Goal: Navigation & Orientation: Locate item on page

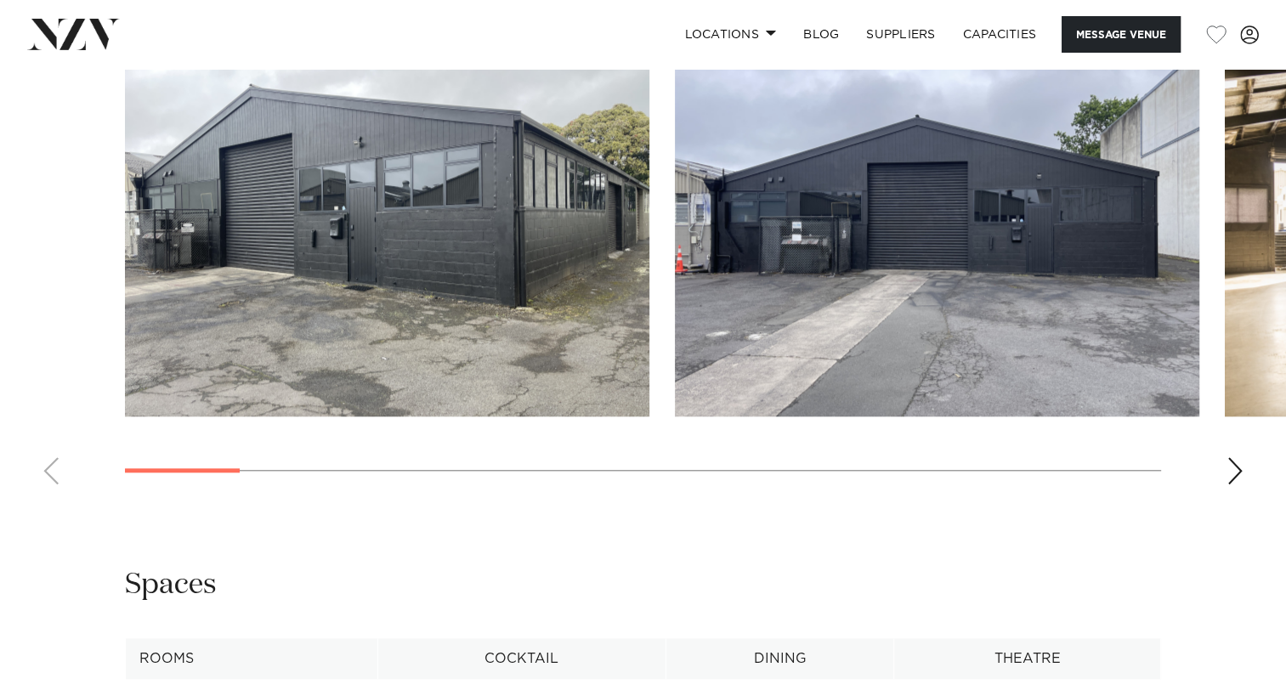
scroll to position [1518, 0]
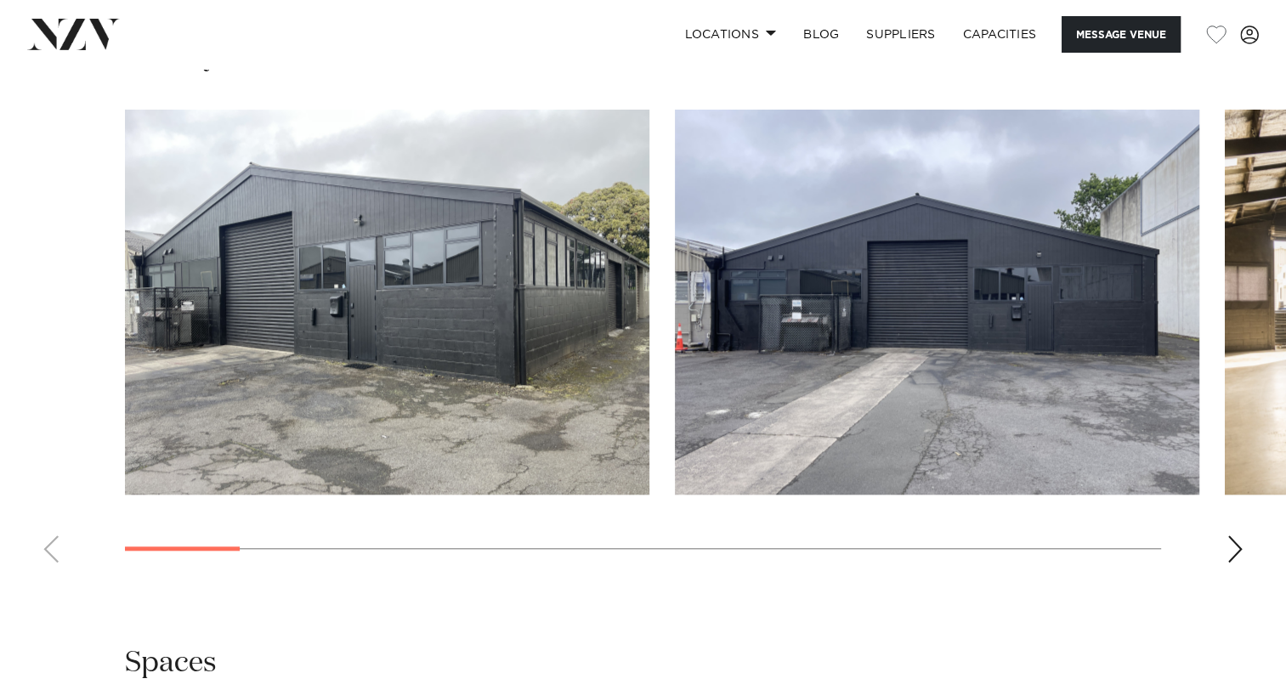
click at [1238, 547] on div "Next slide" at bounding box center [1234, 548] width 17 height 27
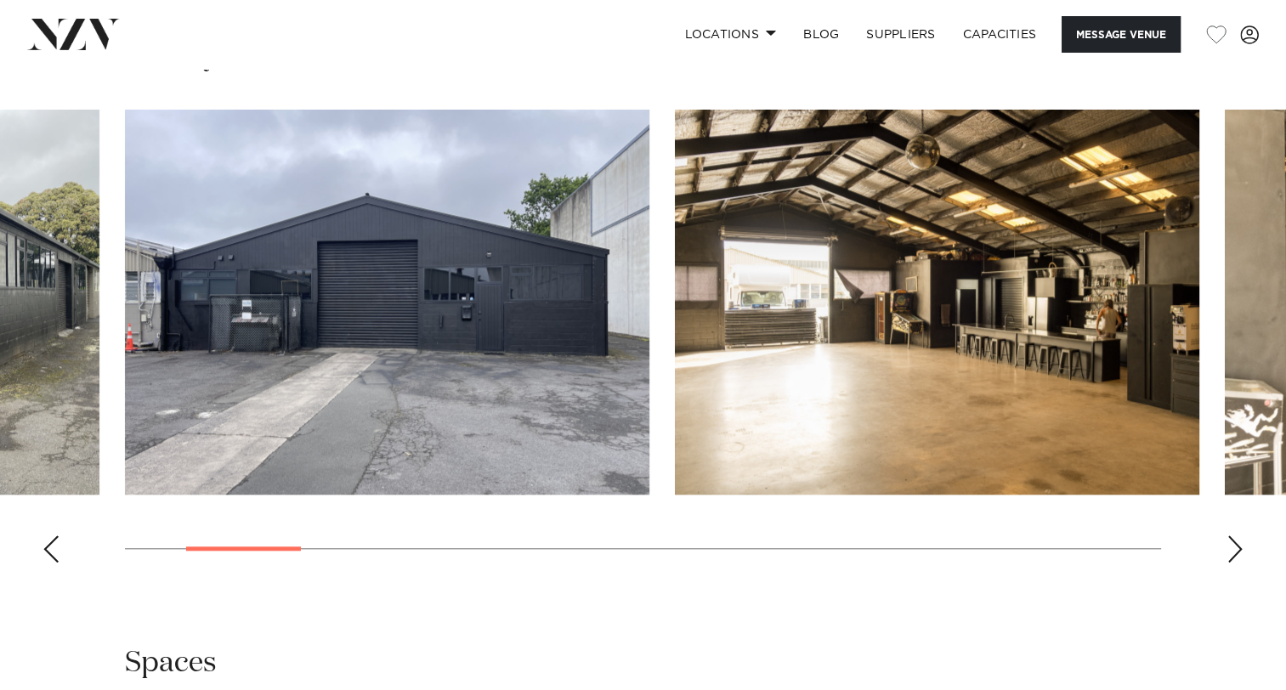
click at [1238, 547] on div "Next slide" at bounding box center [1234, 548] width 17 height 27
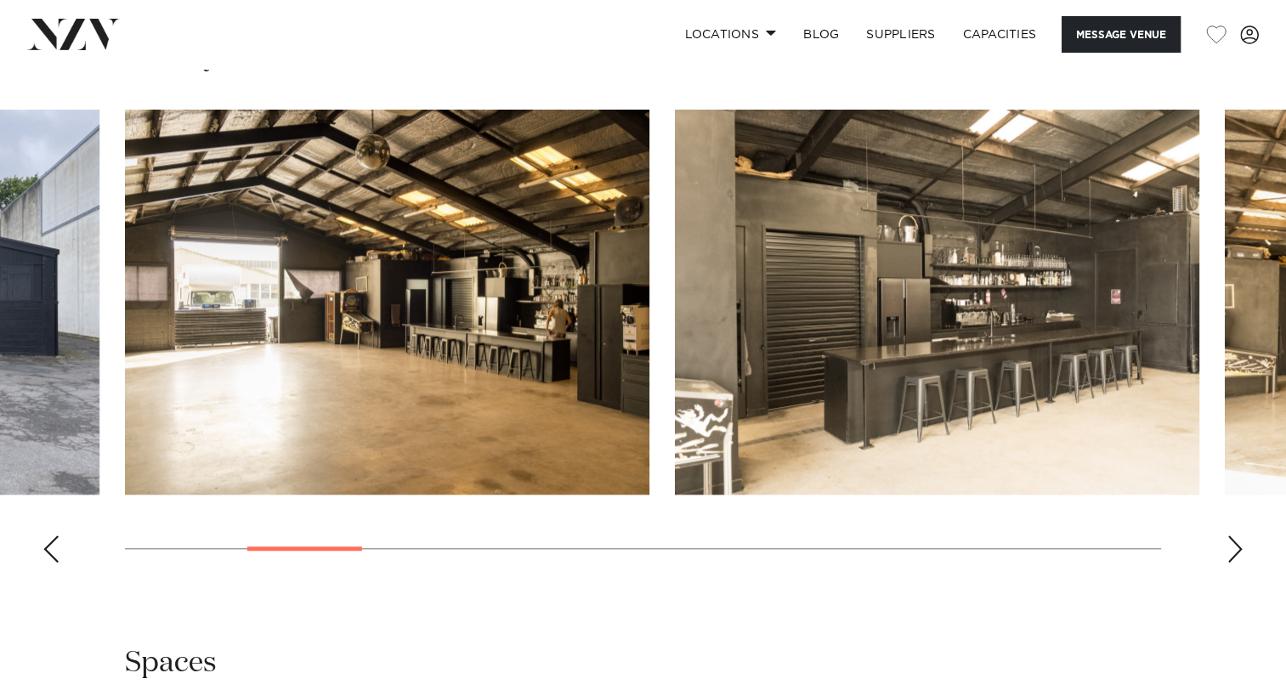
click at [1238, 547] on div "Next slide" at bounding box center [1234, 548] width 17 height 27
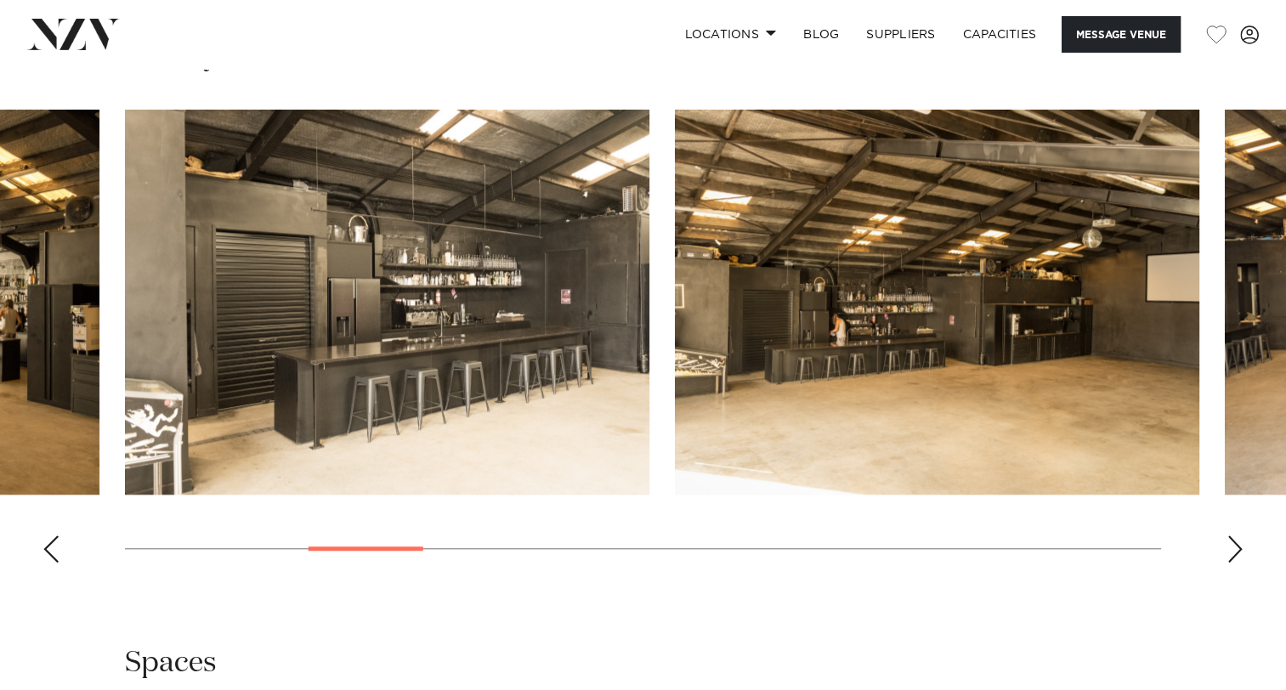
click at [1238, 547] on div "Next slide" at bounding box center [1234, 548] width 17 height 27
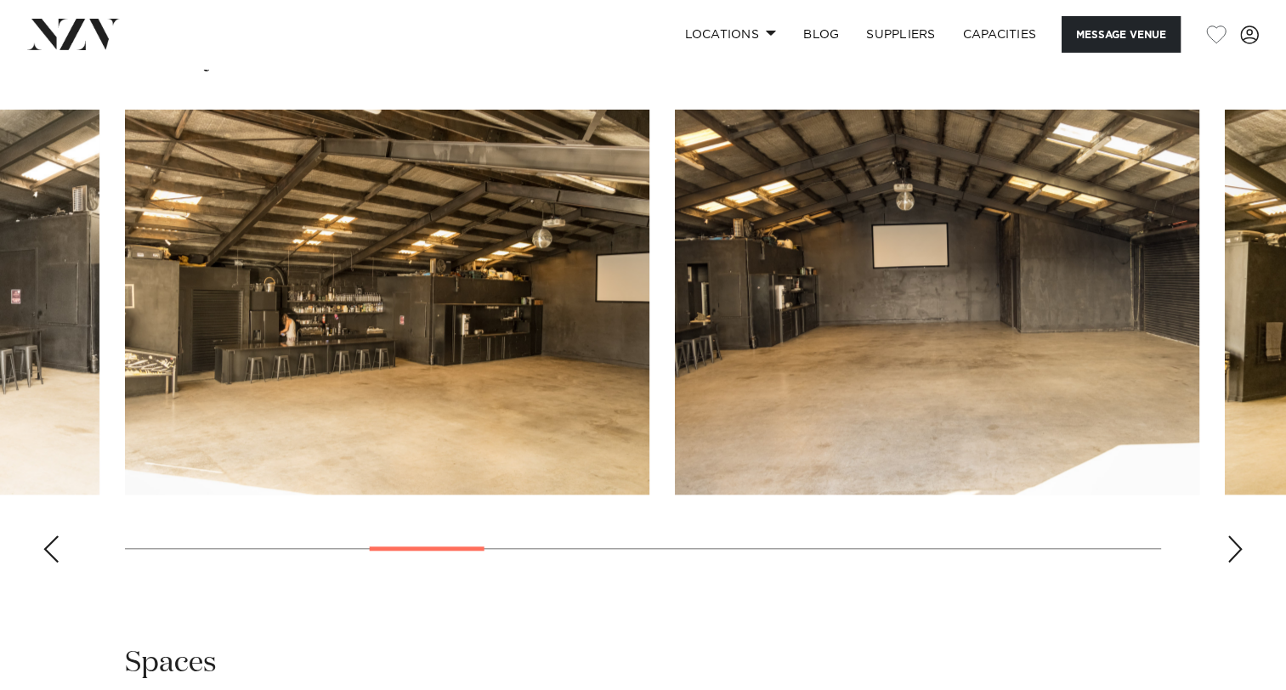
click at [1238, 547] on div "Next slide" at bounding box center [1234, 548] width 17 height 27
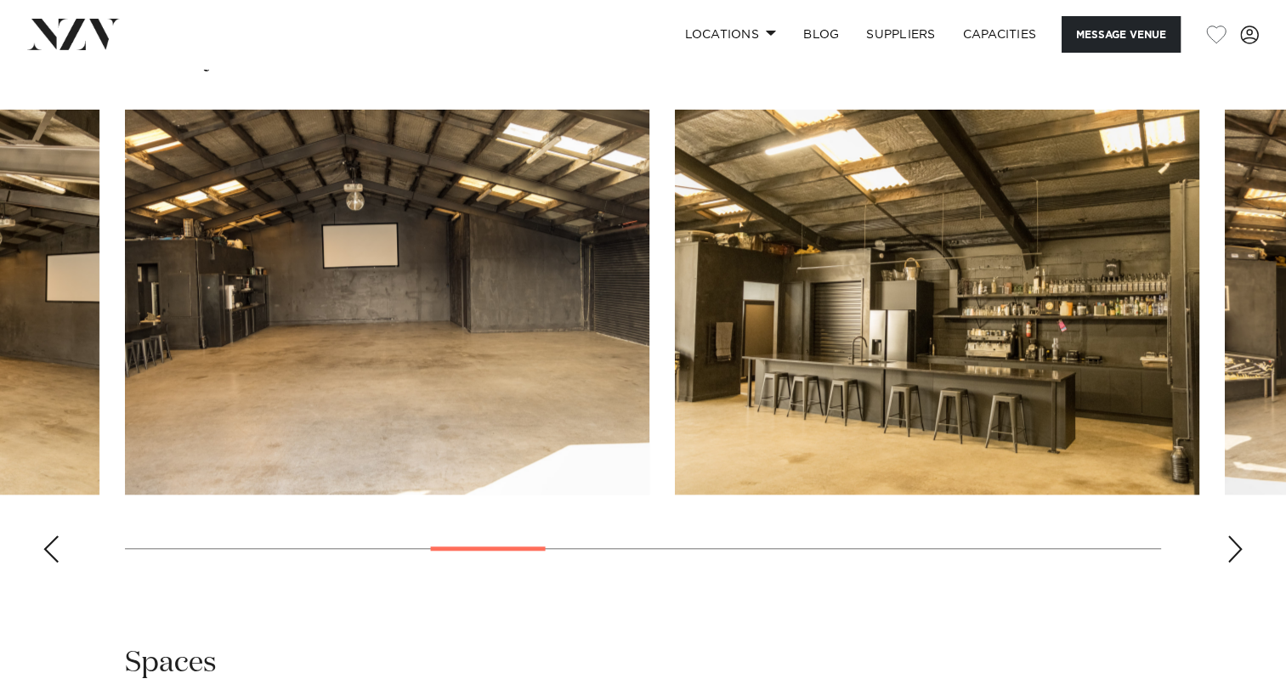
click at [1238, 547] on div "Next slide" at bounding box center [1234, 548] width 17 height 27
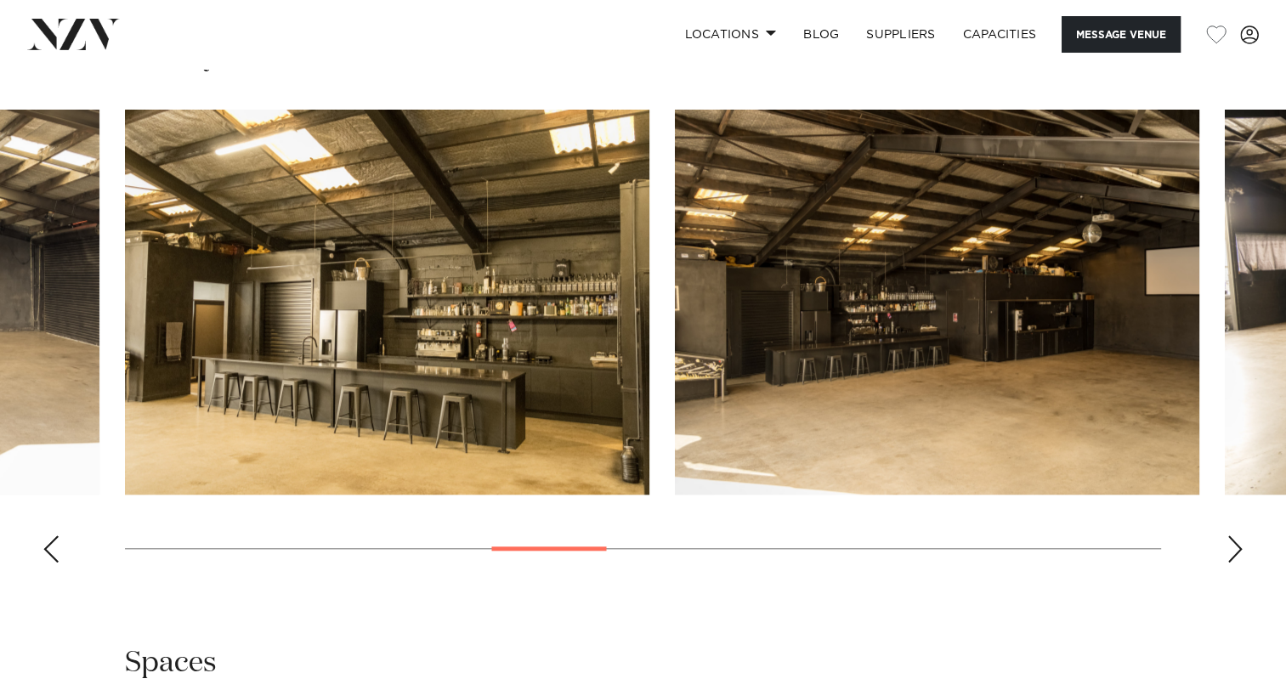
click at [1238, 547] on div "Next slide" at bounding box center [1234, 548] width 17 height 27
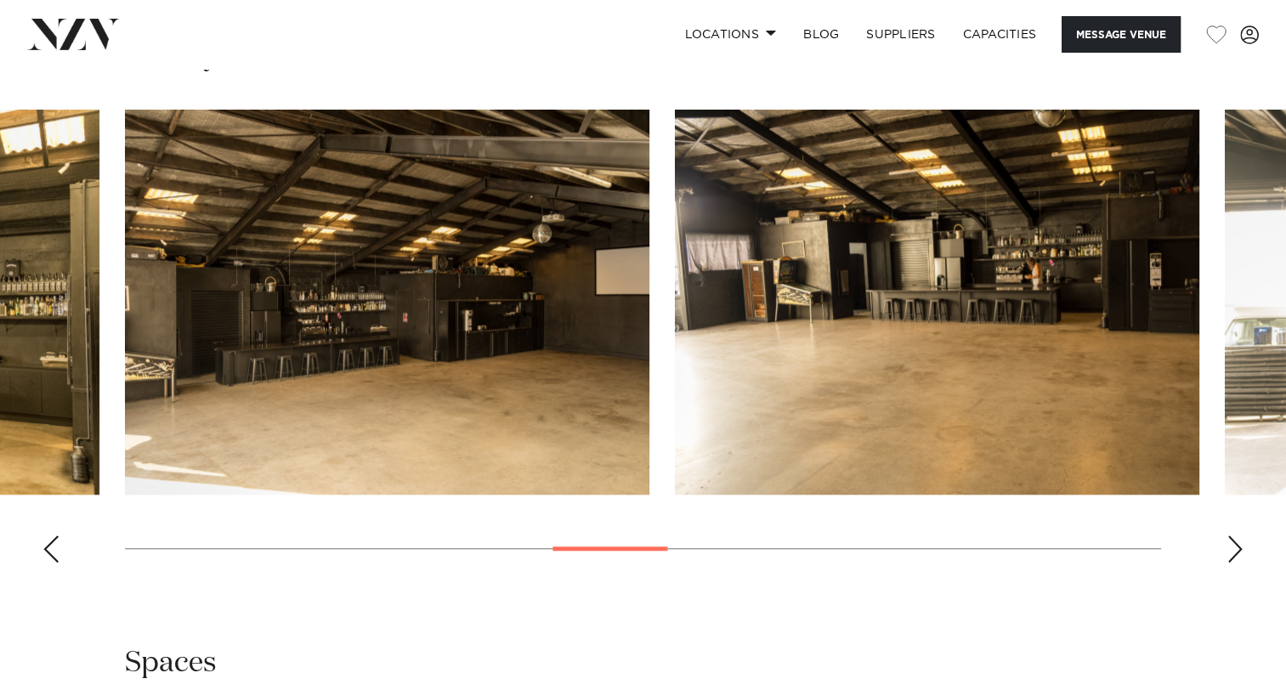
click at [1238, 547] on div "Next slide" at bounding box center [1234, 548] width 17 height 27
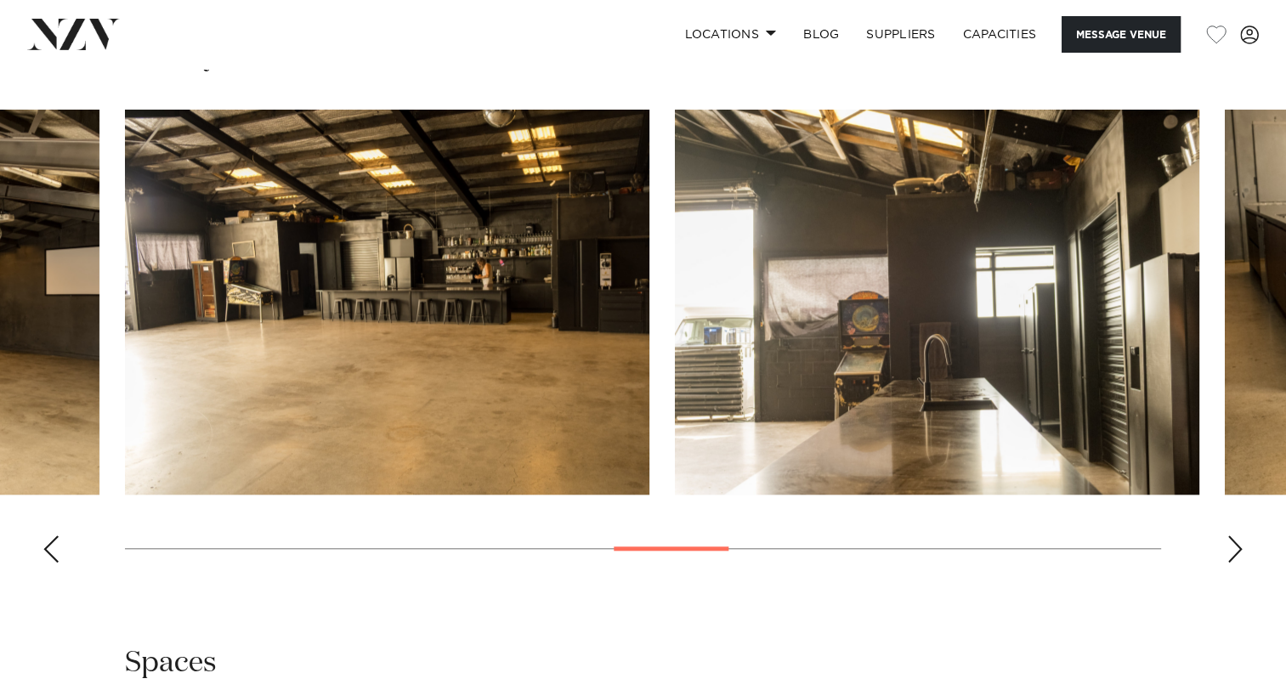
click at [1238, 547] on div "Next slide" at bounding box center [1234, 548] width 17 height 27
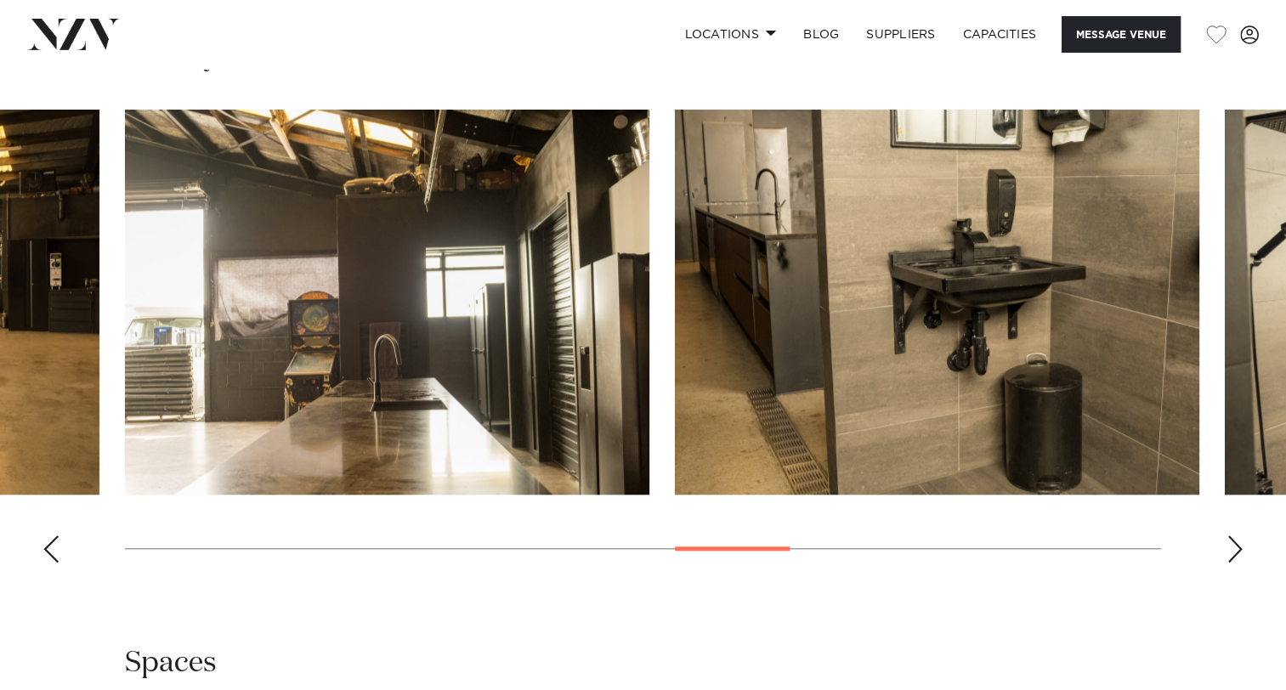
click at [1238, 547] on div "Next slide" at bounding box center [1234, 548] width 17 height 27
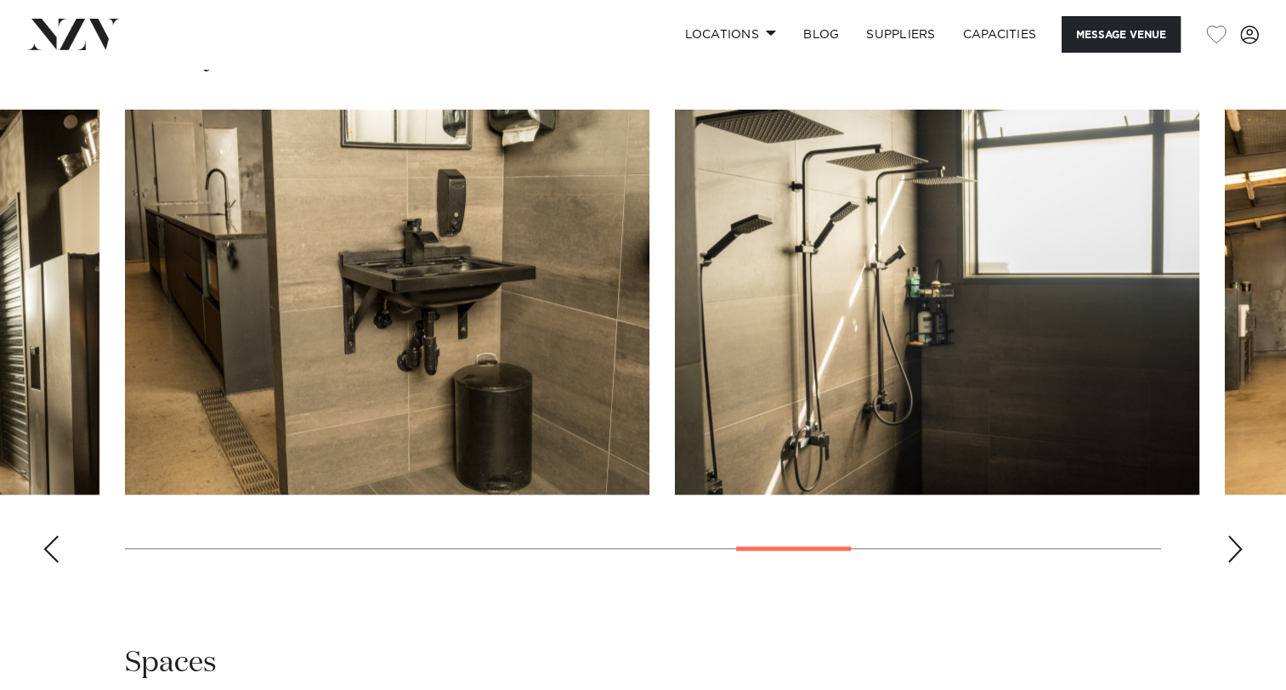
click at [1238, 547] on div "Next slide" at bounding box center [1234, 548] width 17 height 27
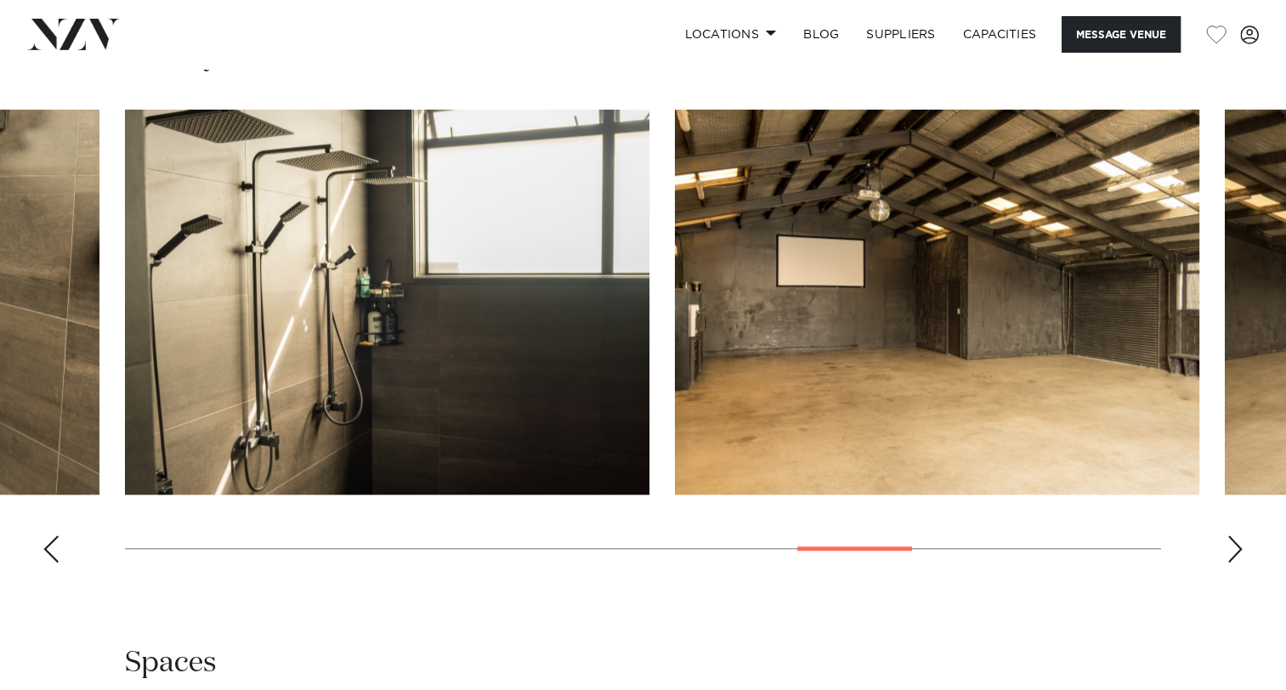
click at [1238, 547] on div "Next slide" at bounding box center [1234, 548] width 17 height 27
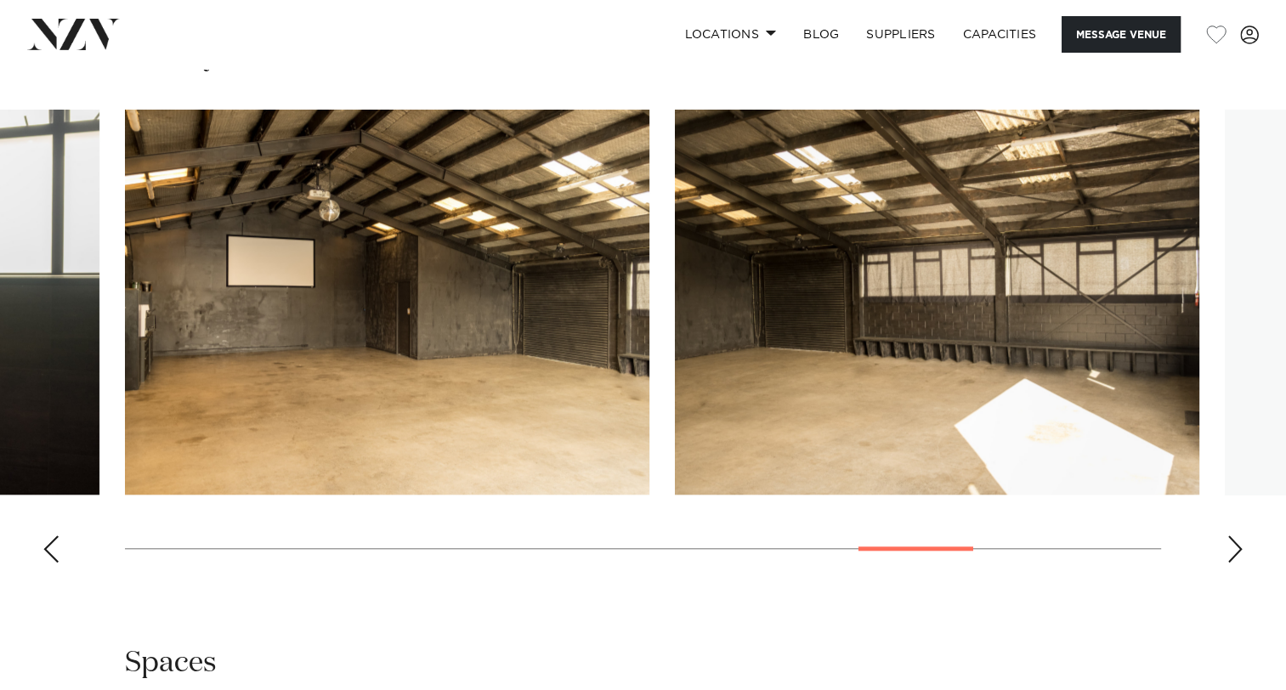
click at [1238, 547] on div "Next slide" at bounding box center [1234, 548] width 17 height 27
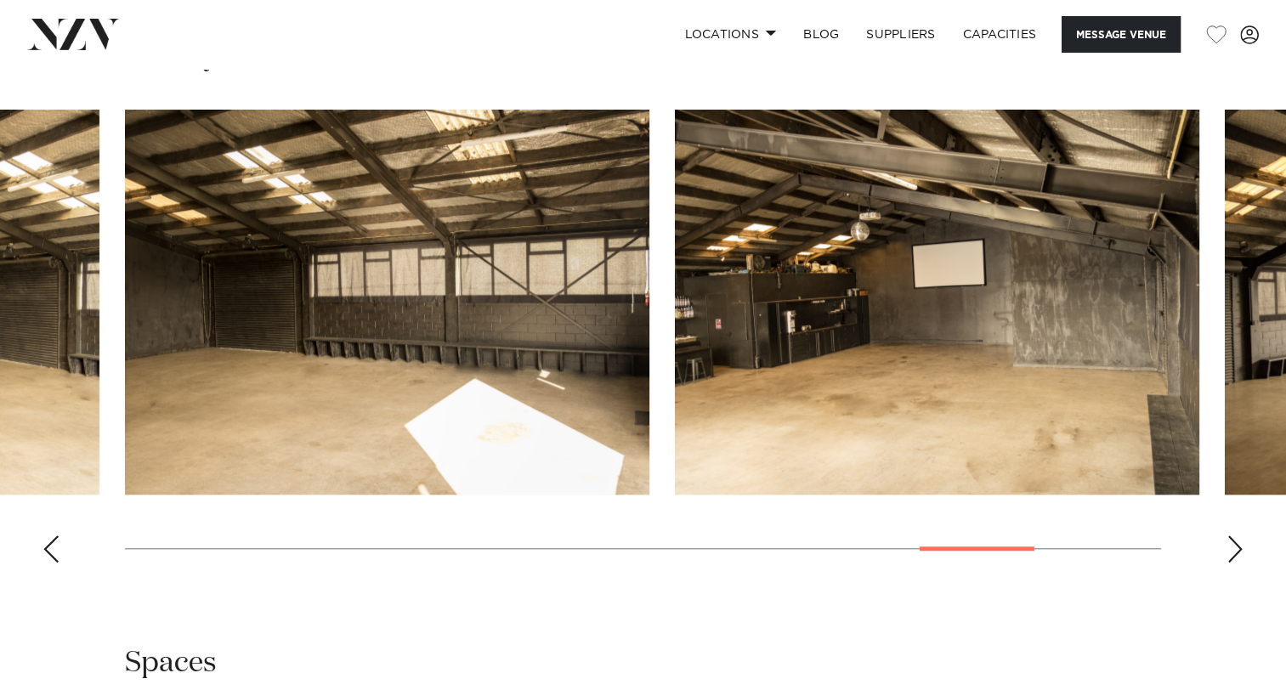
click at [1238, 547] on div "Next slide" at bounding box center [1234, 548] width 17 height 27
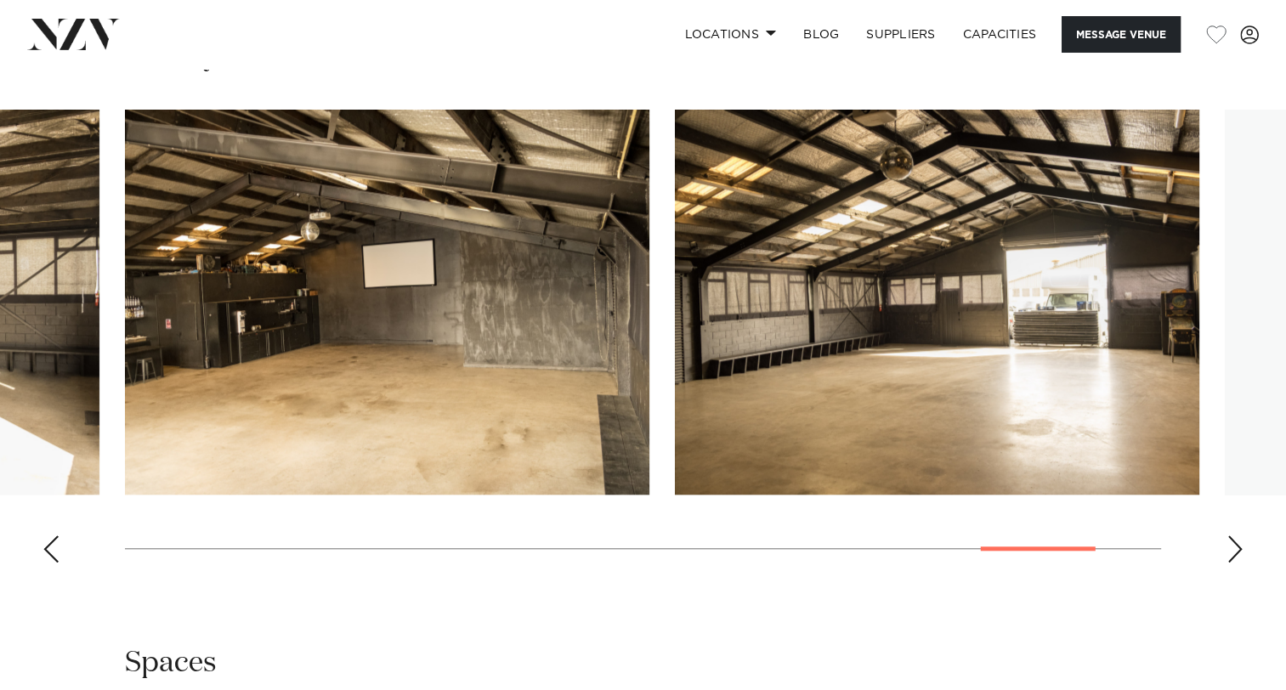
click at [1238, 547] on div "Next slide" at bounding box center [1234, 548] width 17 height 27
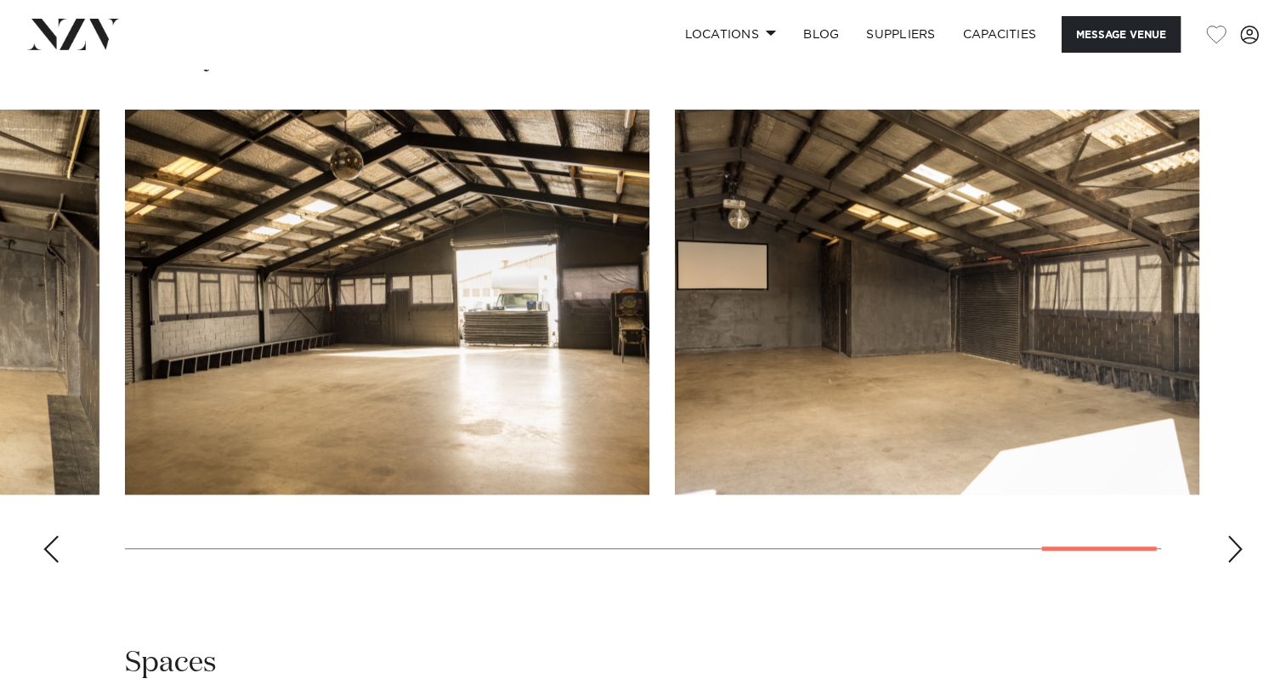
click at [1238, 547] on div "Next slide" at bounding box center [1234, 548] width 17 height 27
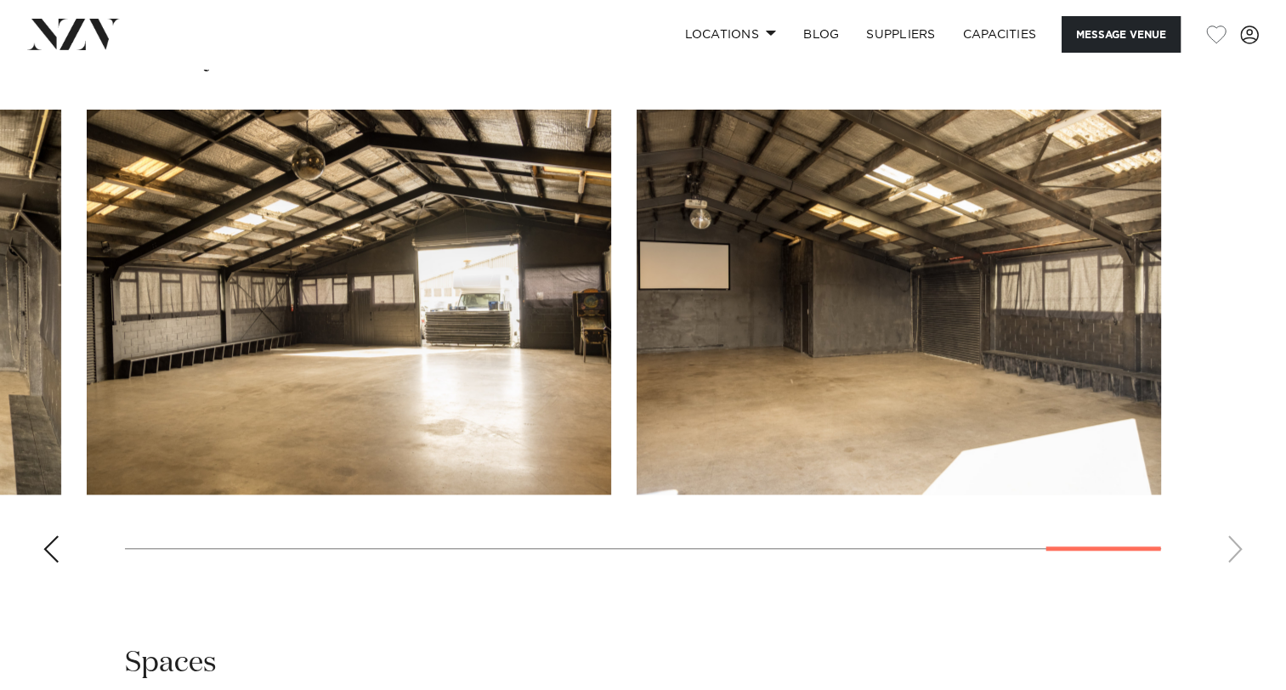
click at [1238, 547] on swiper-container at bounding box center [643, 343] width 1286 height 467
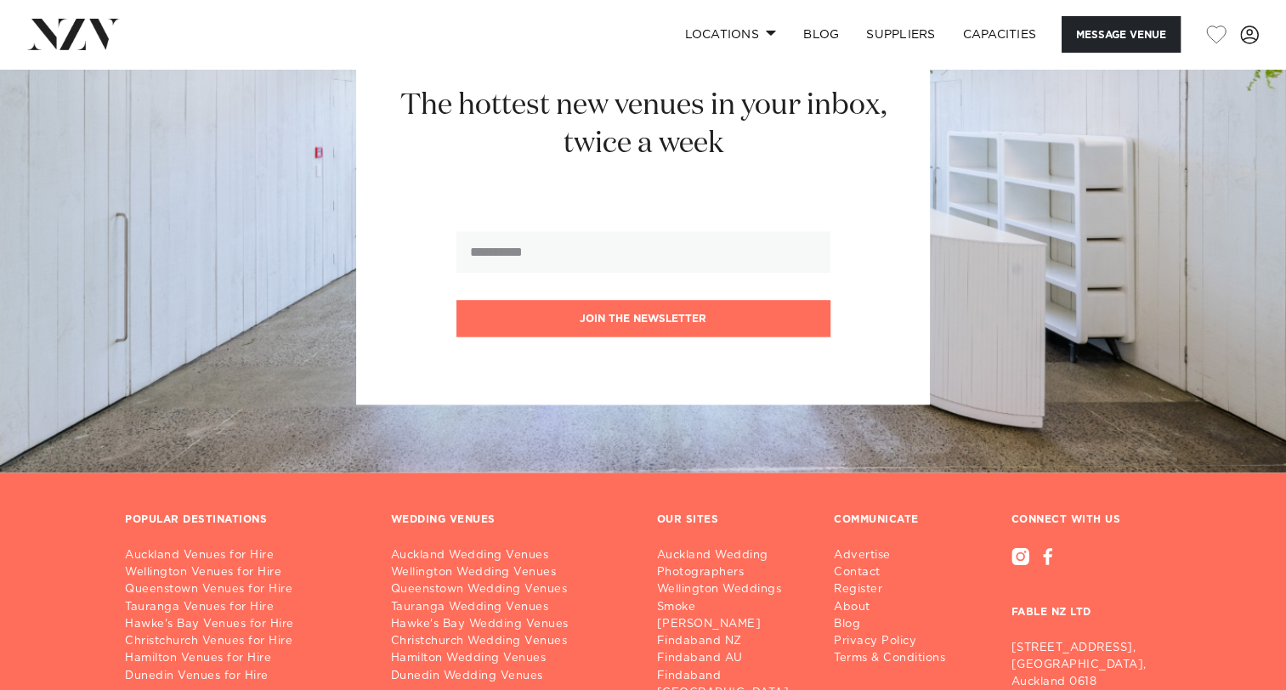
scroll to position [2678, 0]
